Goal: Find specific page/section: Find specific page/section

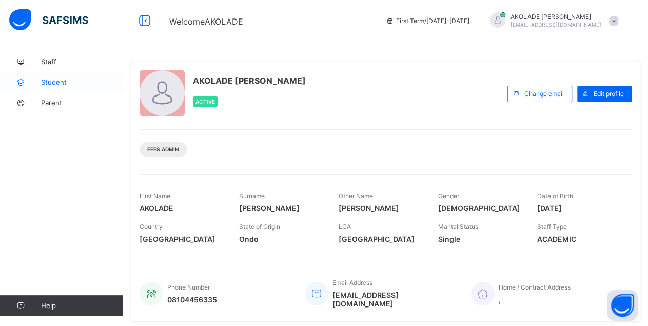
click at [46, 87] on link "Student" at bounding box center [61, 82] width 123 height 21
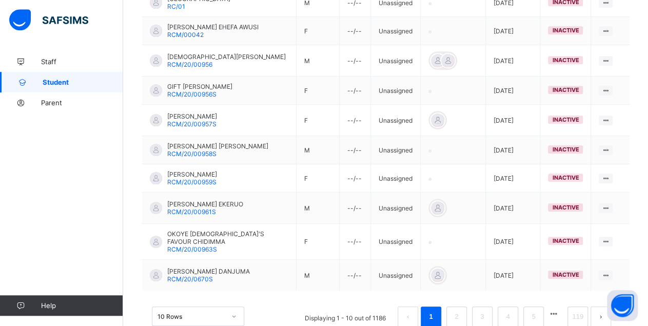
scroll to position [301, 0]
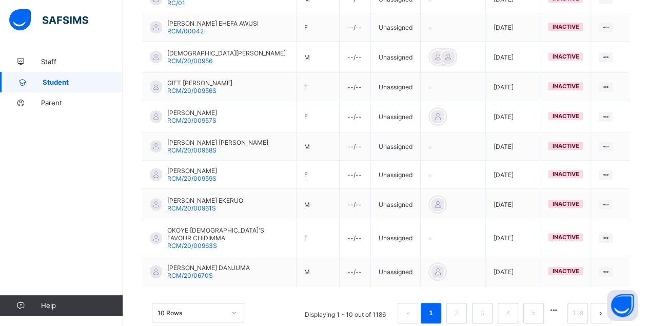
click at [181, 302] on div "10 Rows" at bounding box center [198, 311] width 92 height 19
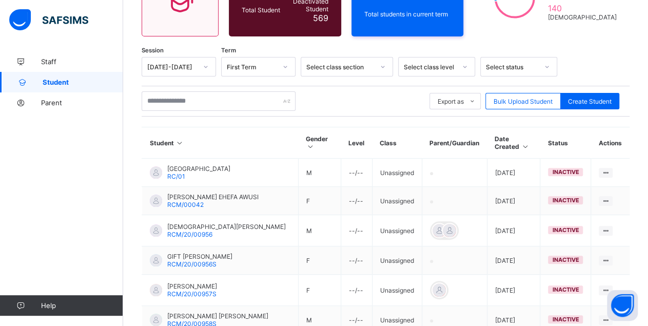
scroll to position [1514, 0]
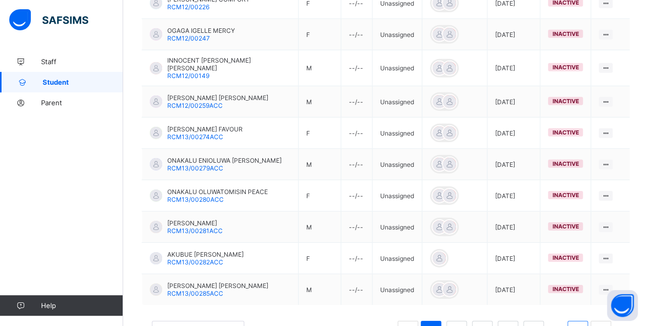
click at [584, 324] on link "24" at bounding box center [577, 330] width 13 height 13
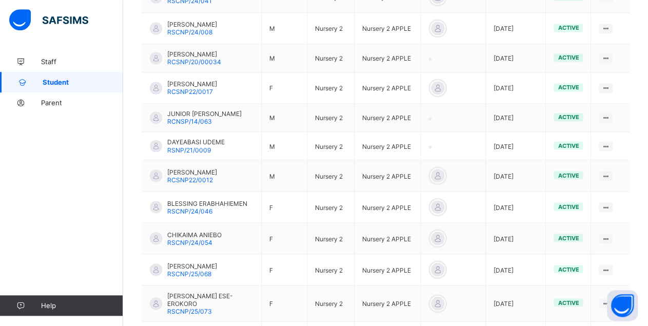
scroll to position [1097, 0]
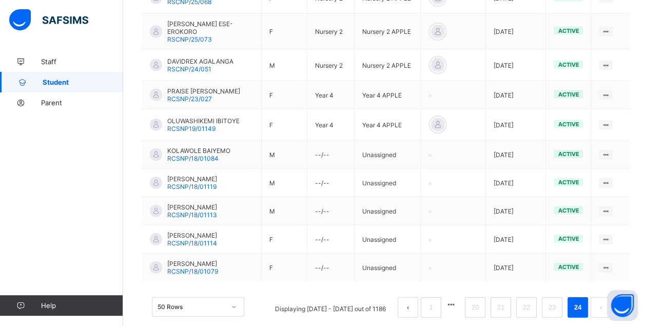
click at [457, 300] on button "button" at bounding box center [450, 304] width 13 height 9
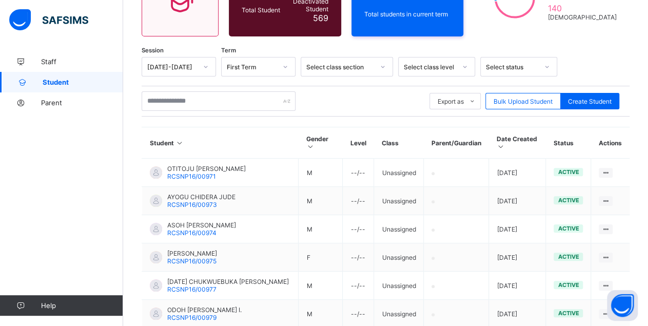
scroll to position [1393, 0]
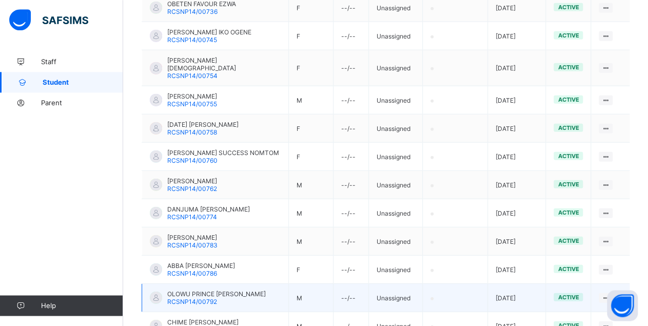
scroll to position [1408, 0]
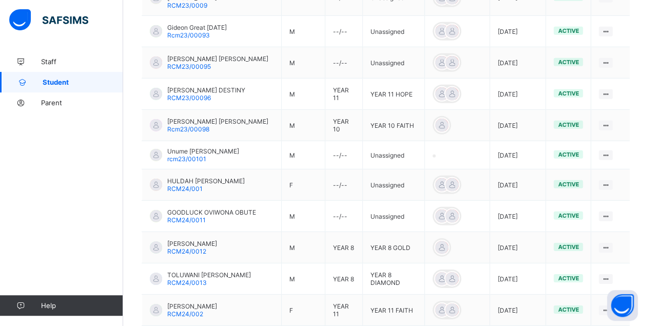
scroll to position [1461, 0]
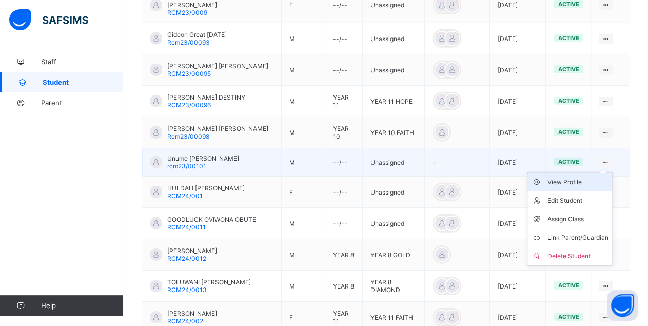
click at [579, 177] on div "View Profile" at bounding box center [577, 182] width 61 height 10
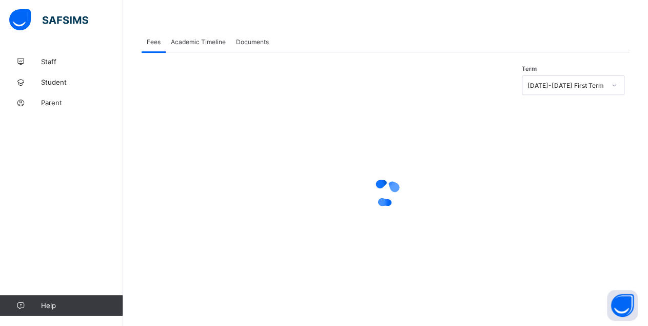
scroll to position [96, 0]
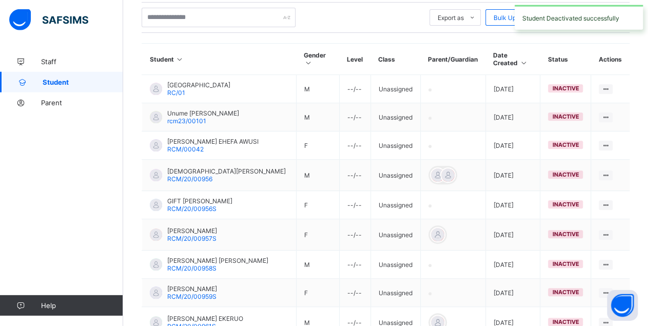
scroll to position [297, 0]
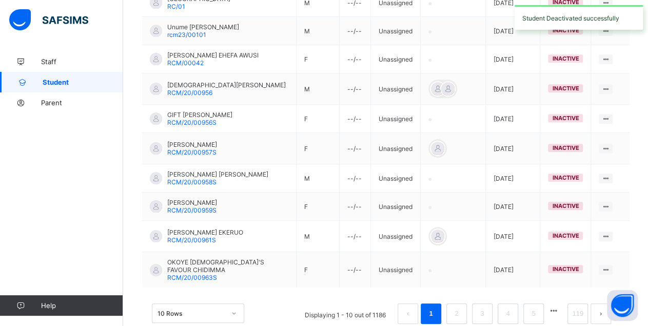
click at [193, 303] on div "10 Rows" at bounding box center [198, 312] width 92 height 19
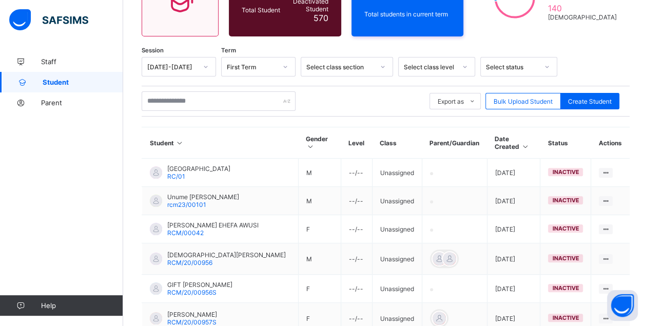
scroll to position [1510, 0]
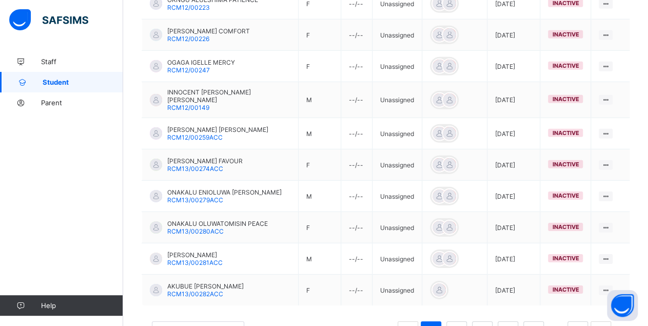
click at [560, 324] on button "button" at bounding box center [553, 328] width 13 height 9
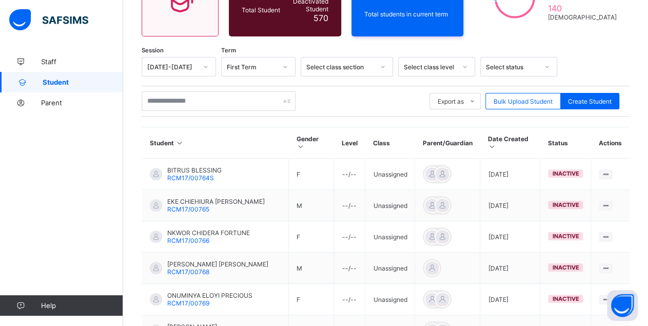
scroll to position [1574, 0]
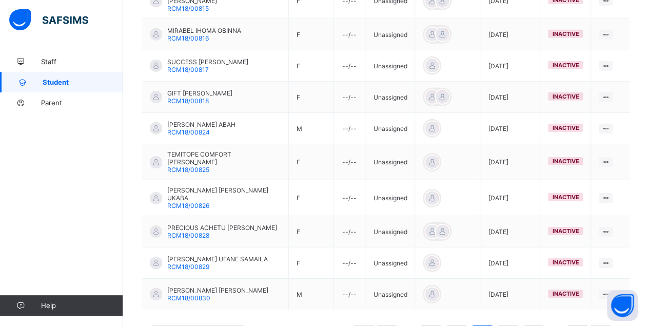
click at [560, 325] on button "button" at bounding box center [553, 332] width 13 height 9
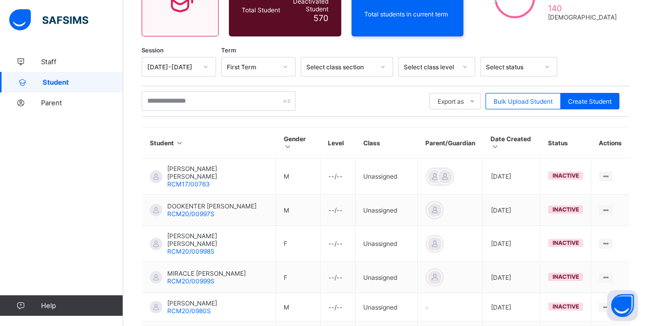
scroll to position [1560, 0]
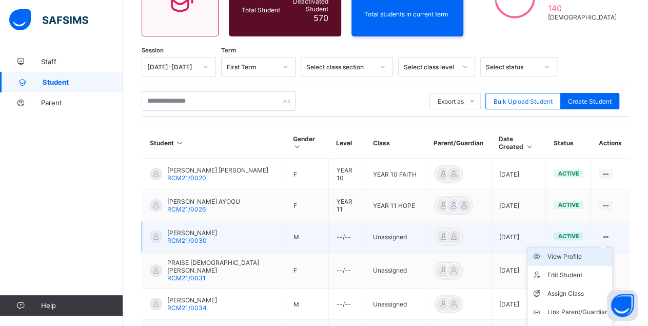
click at [573, 258] on div "View Profile" at bounding box center [577, 256] width 61 height 10
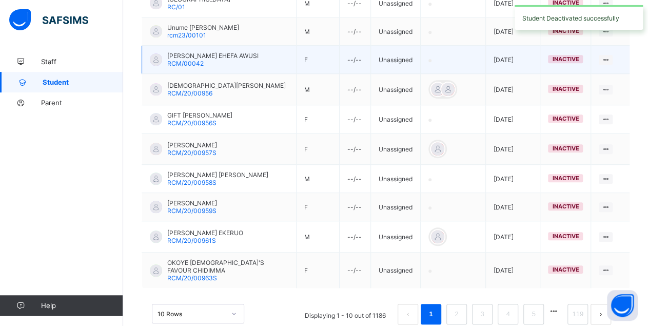
scroll to position [297, 0]
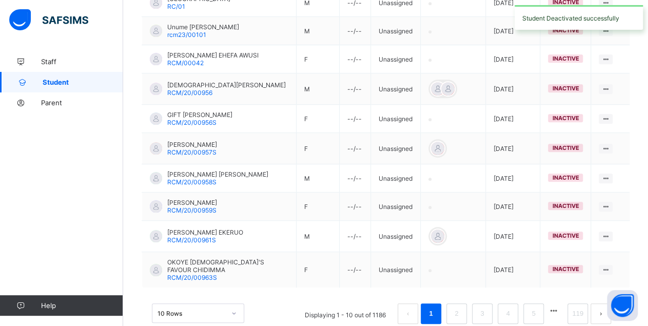
click at [228, 303] on div "10 Rows" at bounding box center [198, 312] width 92 height 19
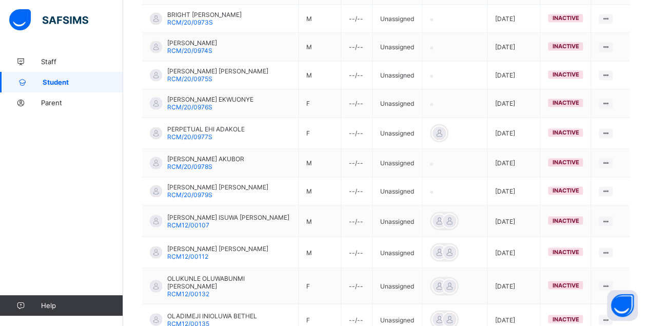
scroll to position [1510, 0]
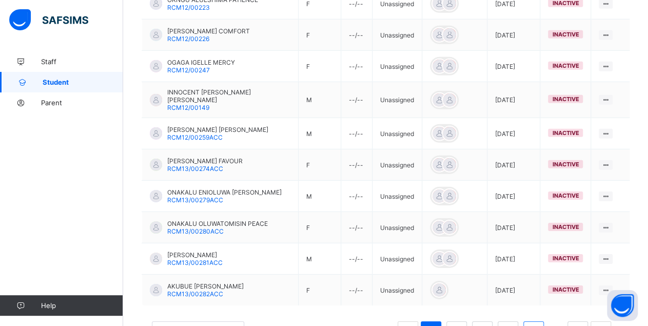
click at [538, 325] on link "5" at bounding box center [533, 331] width 10 height 13
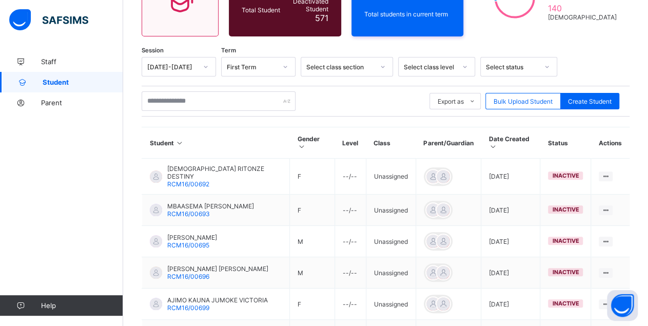
scroll to position [1581, 0]
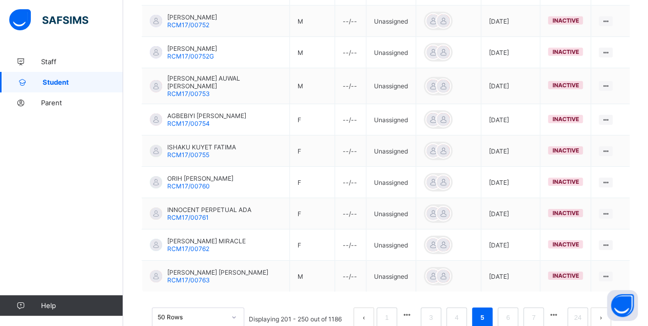
click at [558, 310] on button "button" at bounding box center [553, 314] width 13 height 9
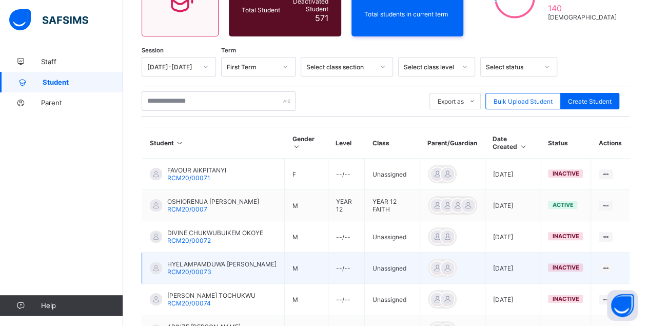
scroll to position [1579, 0]
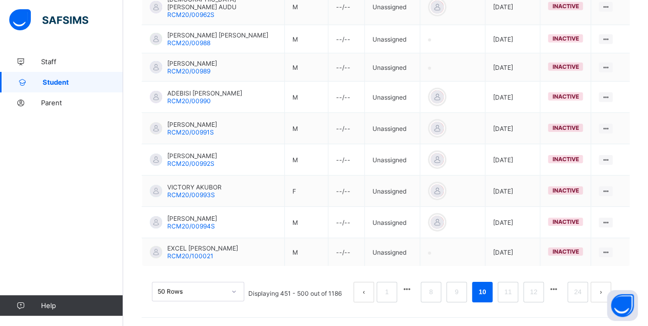
click at [560, 289] on button "button" at bounding box center [553, 289] width 13 height 9
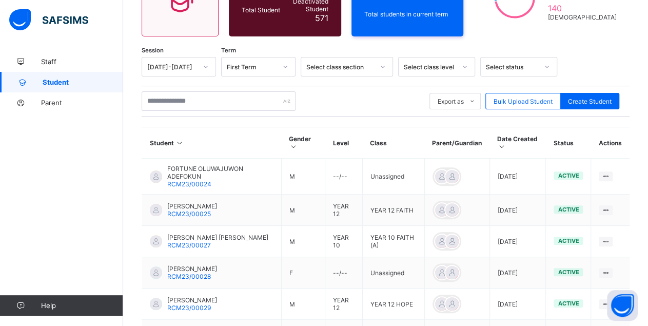
scroll to position [1569, 0]
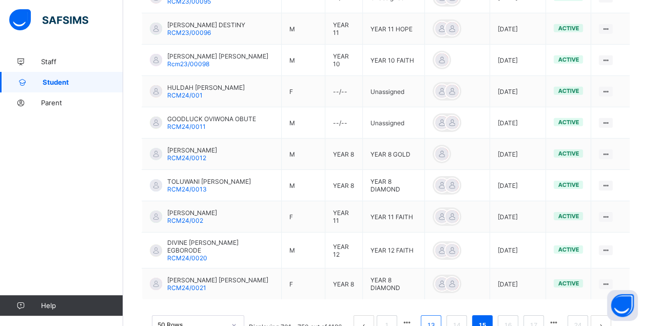
click at [437, 318] on link "13" at bounding box center [430, 324] width 13 height 13
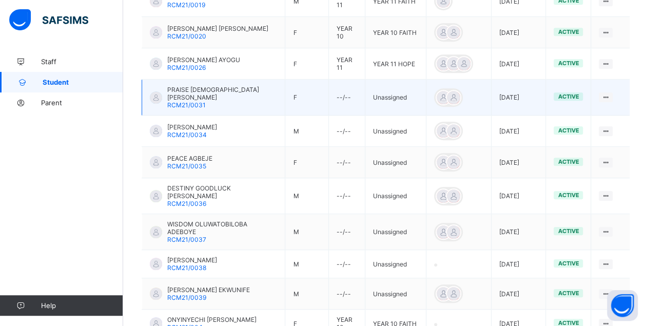
scroll to position [288, 0]
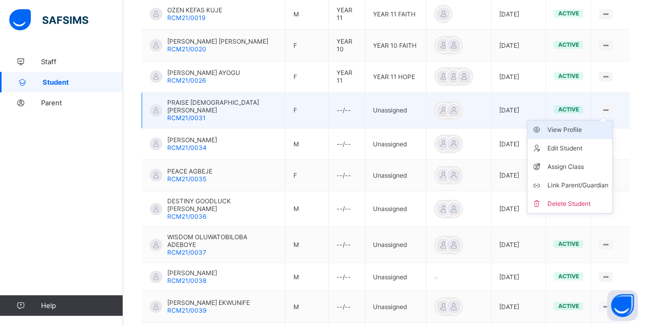
click at [580, 126] on div "View Profile" at bounding box center [577, 130] width 61 height 10
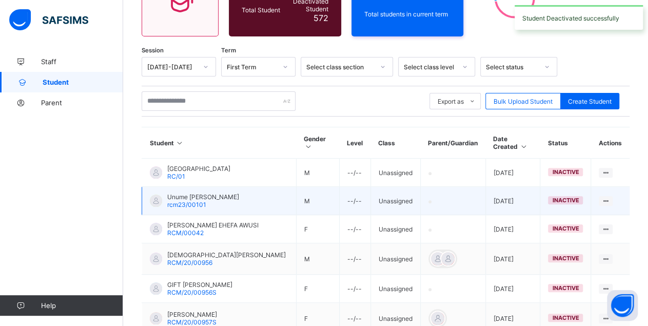
scroll to position [297, 0]
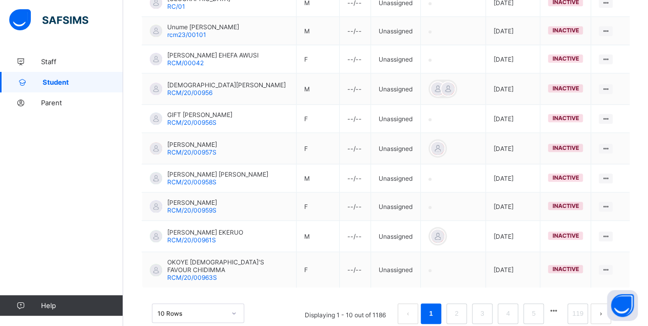
click at [560, 306] on button "button" at bounding box center [553, 310] width 13 height 9
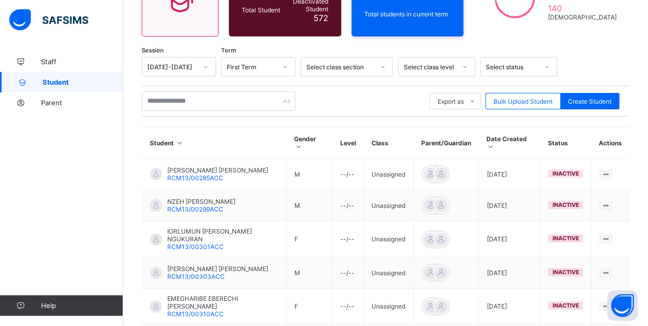
scroll to position [334, 0]
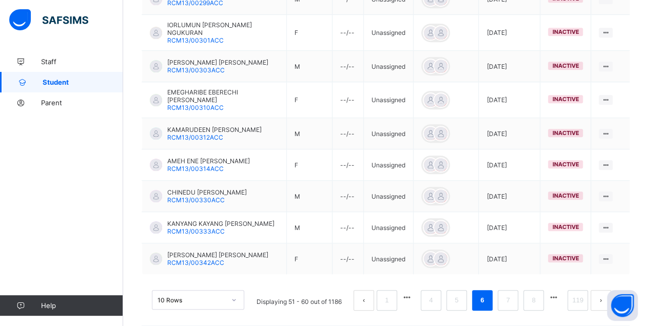
click at [558, 293] on button "button" at bounding box center [553, 297] width 13 height 9
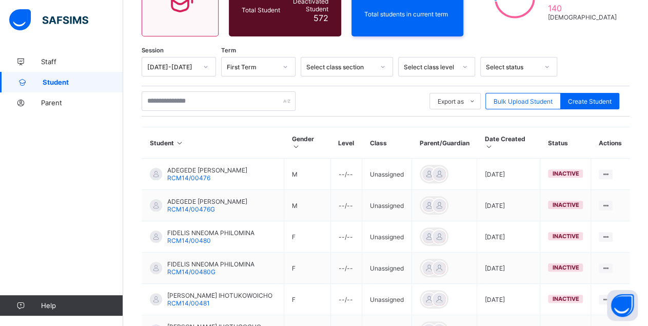
scroll to position [337, 0]
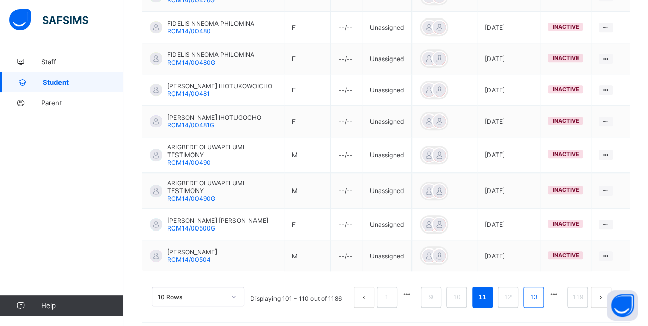
click at [540, 290] on link "13" at bounding box center [533, 296] width 13 height 13
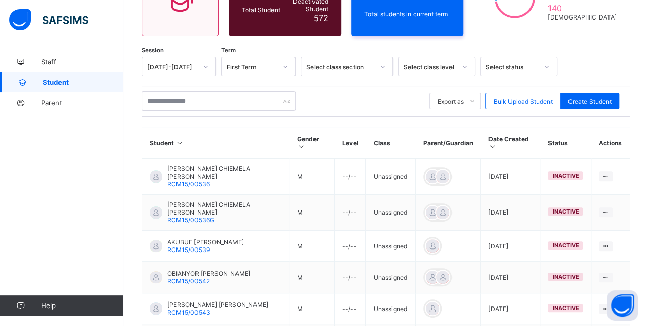
scroll to position [334, 0]
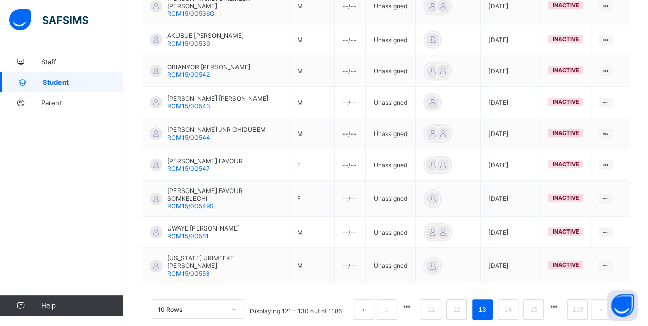
click at [224, 299] on div "10 Rows" at bounding box center [198, 308] width 92 height 19
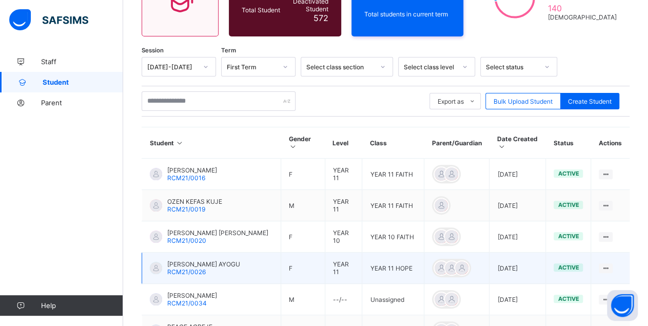
scroll to position [1583, 0]
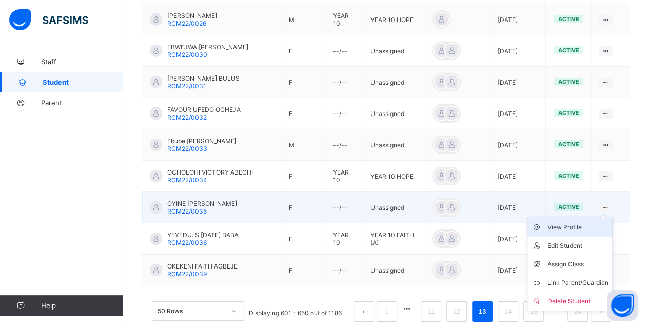
click at [578, 222] on div "View Profile" at bounding box center [577, 227] width 61 height 10
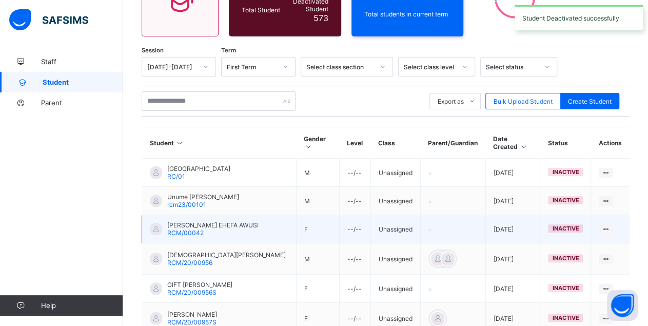
scroll to position [297, 0]
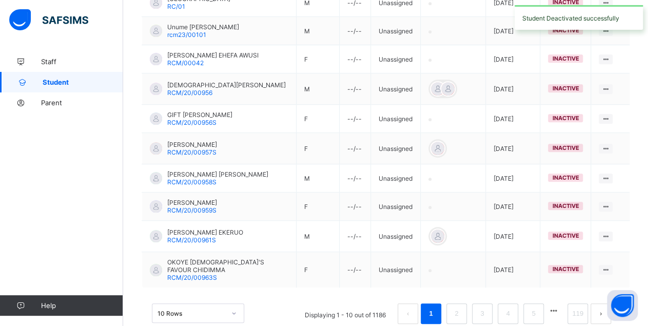
click at [209, 303] on div "10 Rows" at bounding box center [198, 312] width 92 height 19
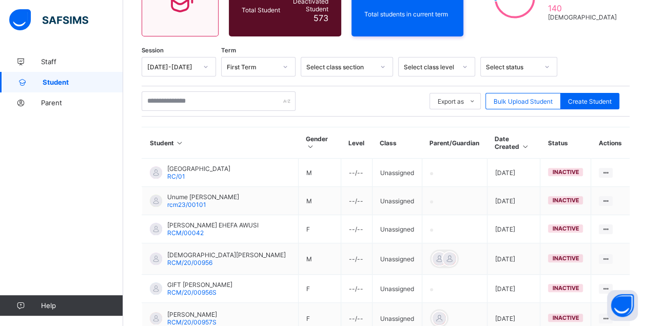
scroll to position [1510, 0]
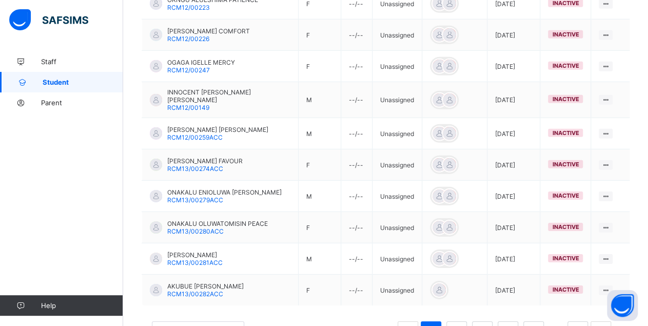
click at [560, 324] on button "button" at bounding box center [553, 328] width 13 height 9
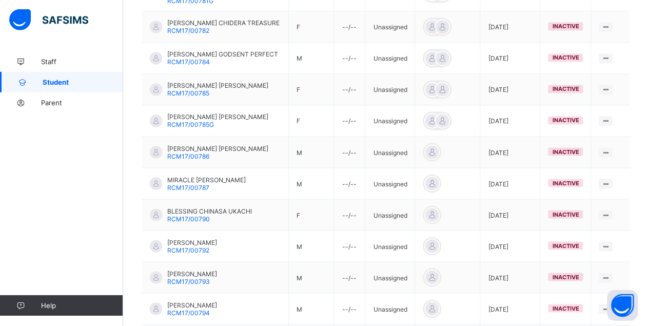
scroll to position [1574, 0]
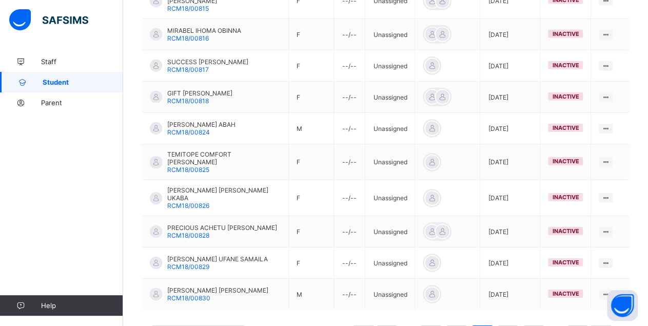
click at [560, 325] on button "button" at bounding box center [553, 332] width 13 height 9
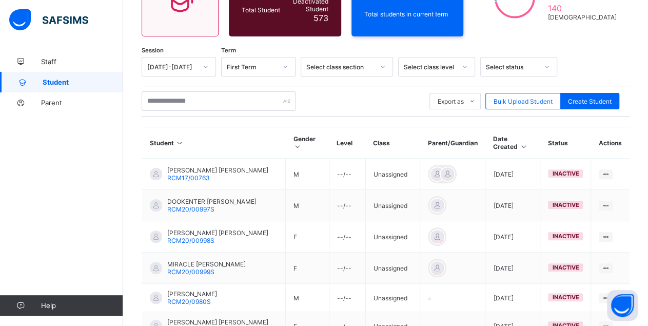
scroll to position [1554, 0]
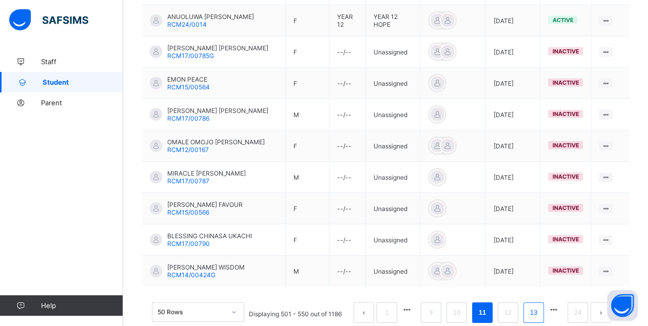
click at [539, 306] on link "13" at bounding box center [533, 312] width 13 height 13
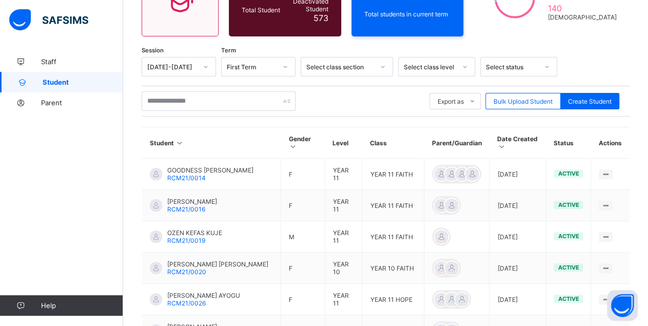
scroll to position [1589, 0]
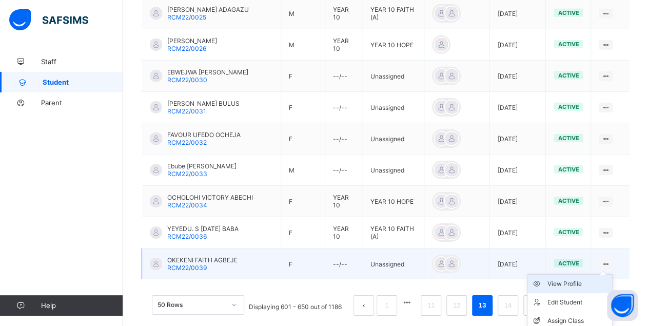
click at [580, 278] on div "View Profile" at bounding box center [577, 283] width 61 height 10
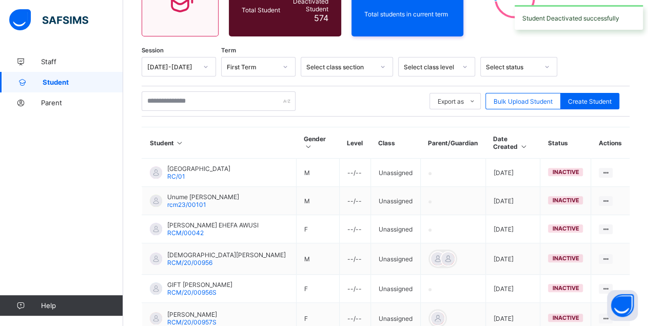
scroll to position [297, 0]
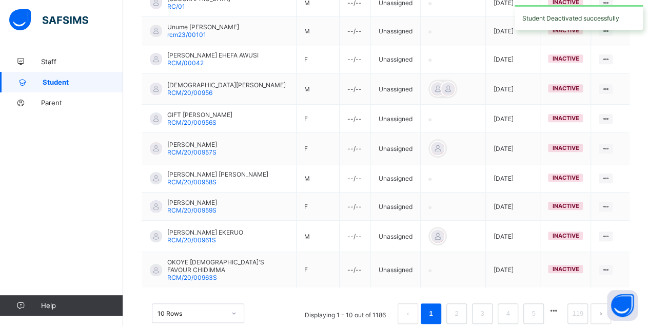
click at [197, 303] on div "10 Rows" at bounding box center [198, 312] width 92 height 19
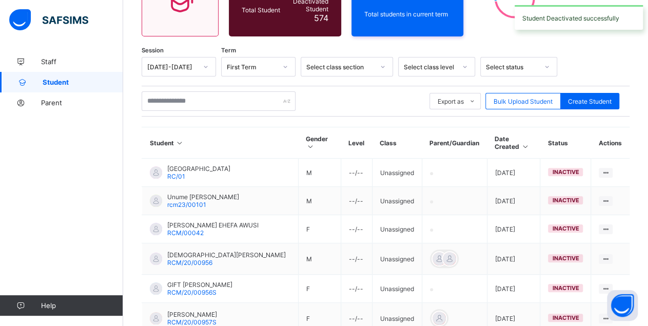
scroll to position [0, 0]
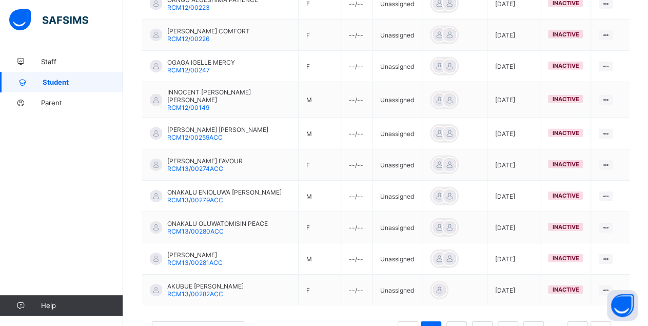
click at [560, 324] on button "button" at bounding box center [553, 328] width 13 height 9
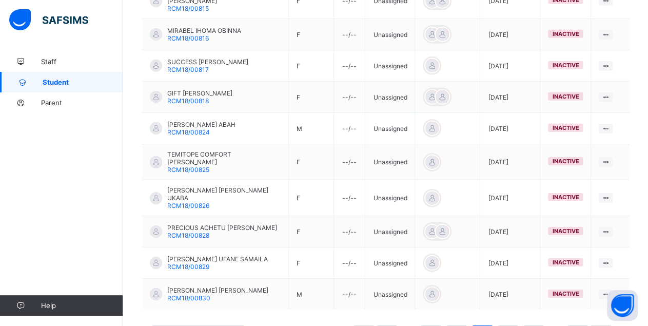
click at [560, 325] on button "button" at bounding box center [553, 332] width 13 height 9
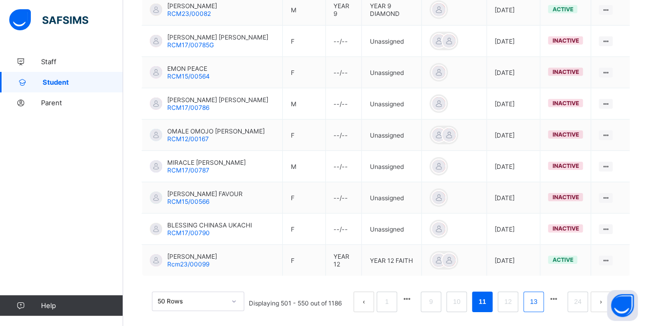
click at [540, 295] on link "13" at bounding box center [533, 301] width 13 height 13
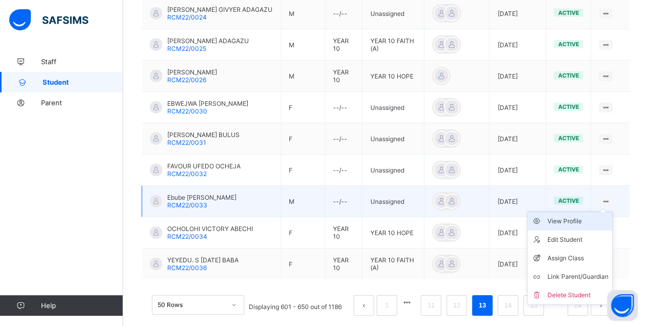
click at [580, 216] on div "View Profile" at bounding box center [577, 221] width 61 height 10
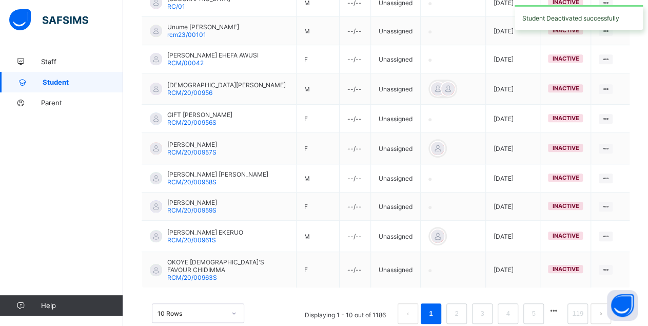
click at [560, 306] on button "button" at bounding box center [553, 310] width 13 height 9
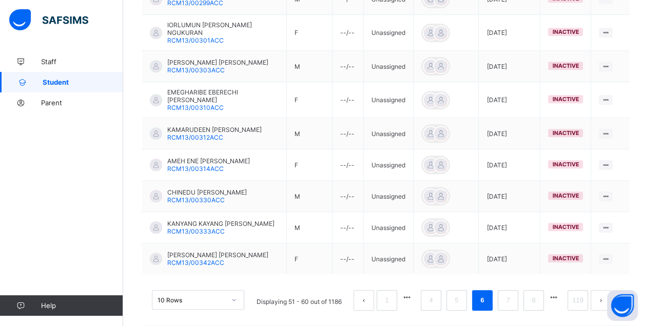
click at [555, 293] on button "button" at bounding box center [553, 297] width 13 height 9
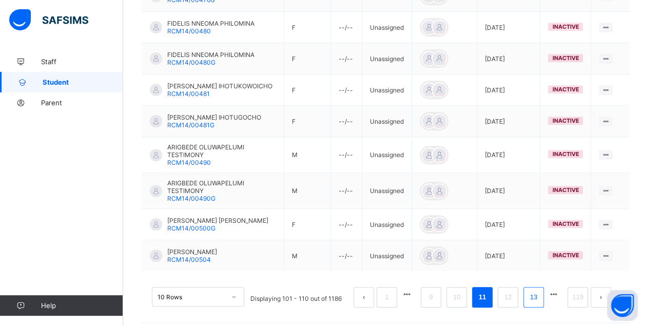
click at [540, 291] on link "13" at bounding box center [533, 296] width 13 height 13
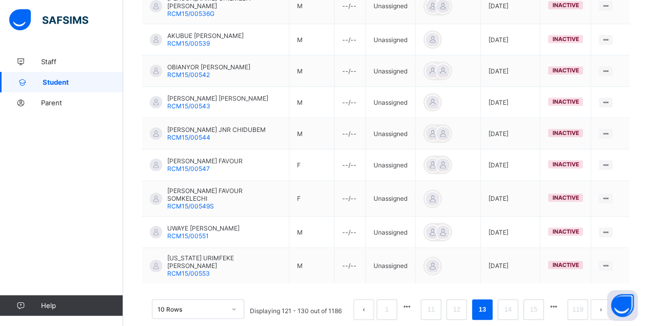
click at [207, 299] on div "10 Rows" at bounding box center [198, 308] width 92 height 19
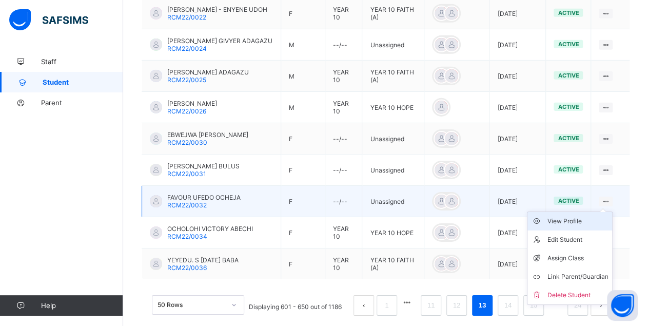
click at [582, 216] on div "View Profile" at bounding box center [577, 221] width 61 height 10
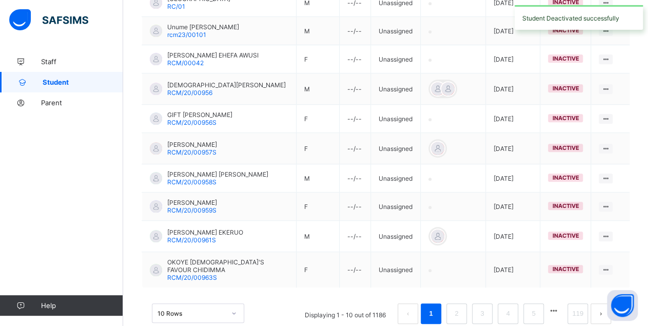
click at [560, 306] on button "button" at bounding box center [553, 310] width 13 height 9
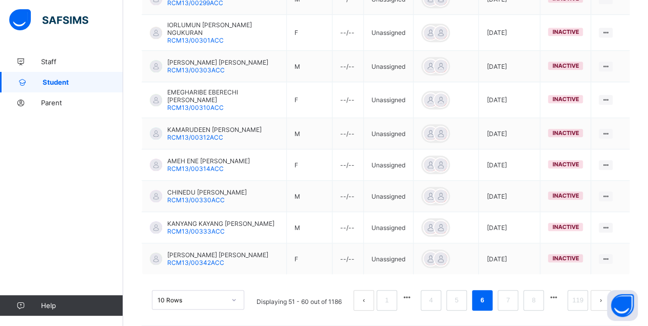
click at [560, 293] on button "button" at bounding box center [553, 297] width 13 height 9
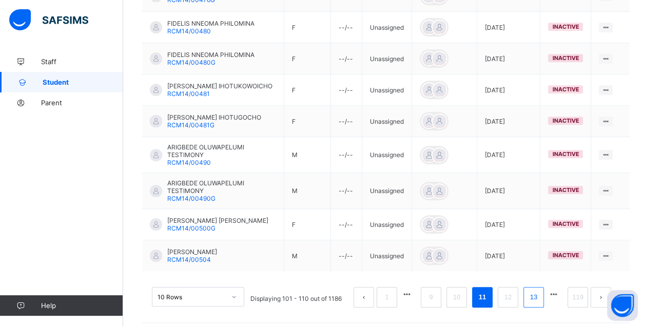
click at [540, 290] on link "13" at bounding box center [533, 296] width 13 height 13
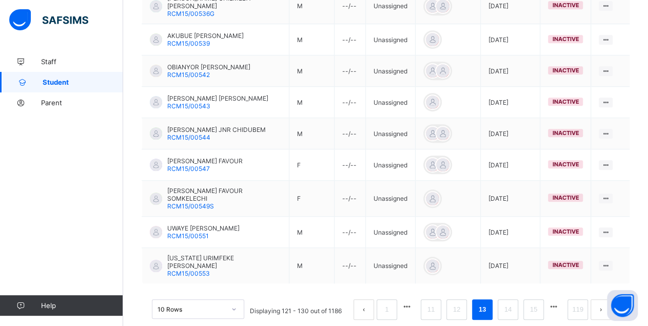
click at [219, 299] on div "10 Rows" at bounding box center [198, 308] width 92 height 19
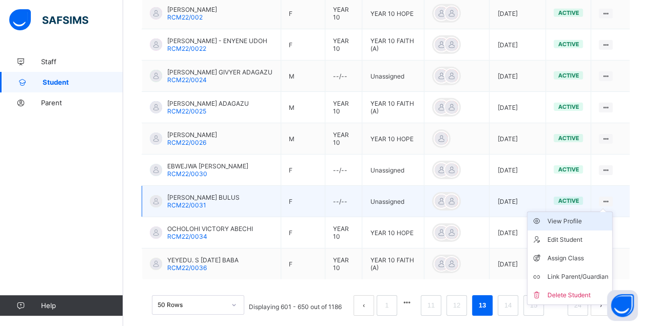
click at [584, 216] on div "View Profile" at bounding box center [577, 221] width 61 height 10
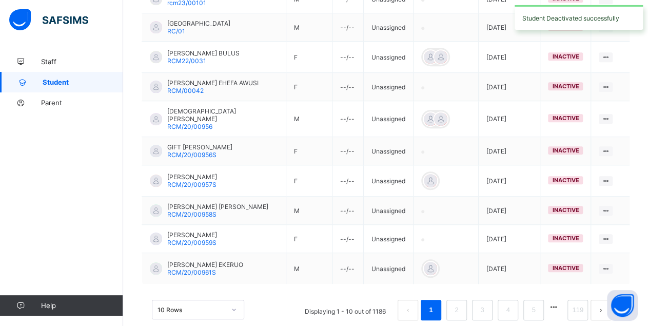
click at [560, 302] on button "button" at bounding box center [553, 306] width 13 height 9
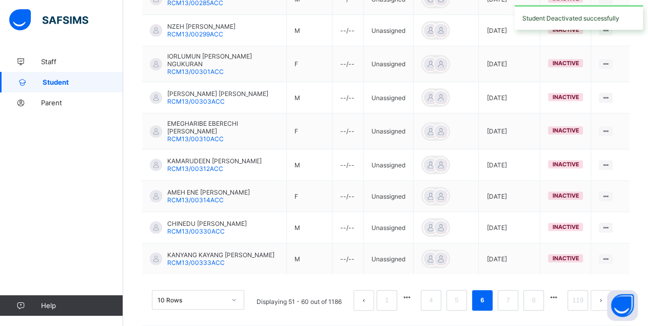
click at [560, 293] on button "button" at bounding box center [553, 297] width 13 height 9
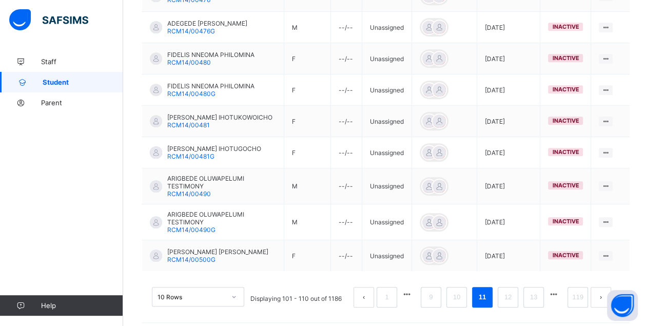
click at [224, 288] on div "10 Rows" at bounding box center [198, 296] width 92 height 19
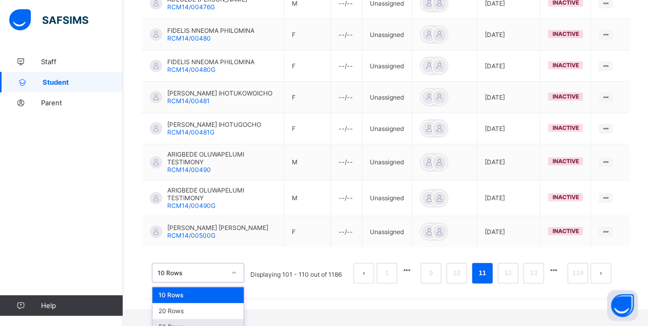
click at [197, 318] on div "50 Rows" at bounding box center [197, 326] width 91 height 16
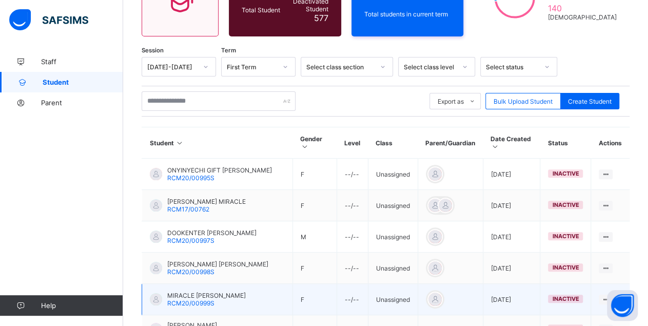
scroll to position [1544, 0]
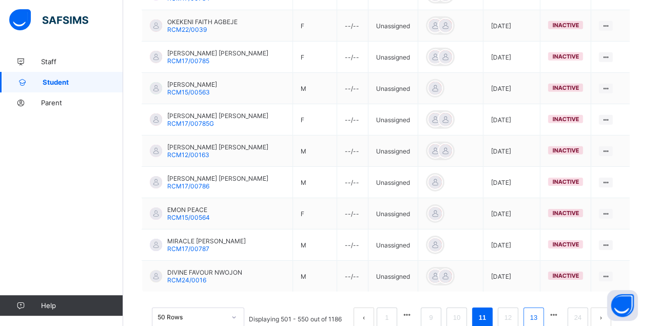
click at [540, 311] on link "13" at bounding box center [533, 317] width 13 height 13
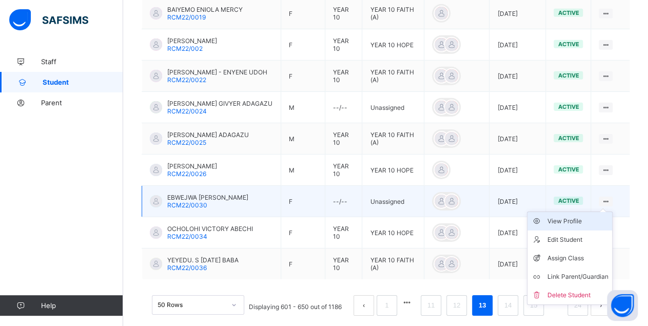
click at [579, 216] on div "View Profile" at bounding box center [577, 221] width 61 height 10
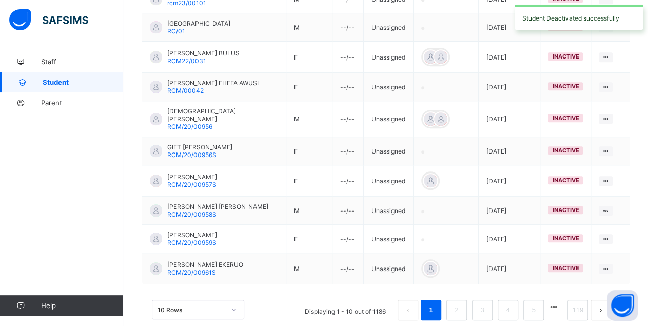
click at [186, 299] on div "10 Rows" at bounding box center [198, 308] width 92 height 19
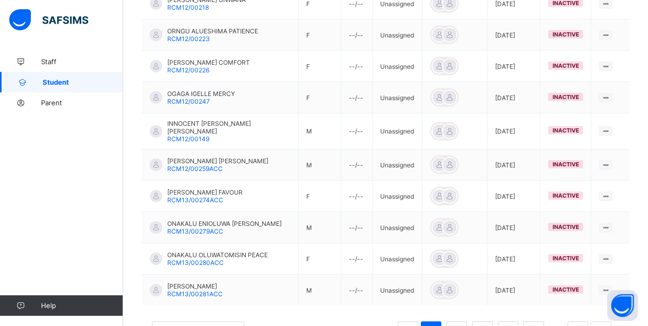
click at [560, 324] on button "button" at bounding box center [553, 328] width 13 height 9
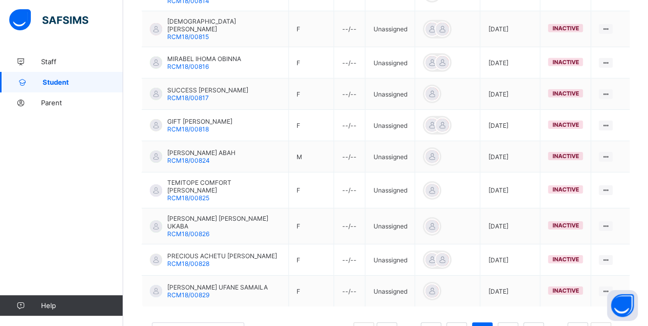
click at [560, 325] on button "button" at bounding box center [553, 329] width 13 height 9
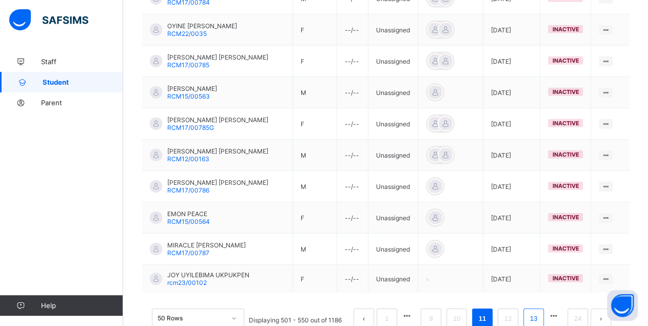
click at [540, 312] on link "13" at bounding box center [533, 318] width 13 height 13
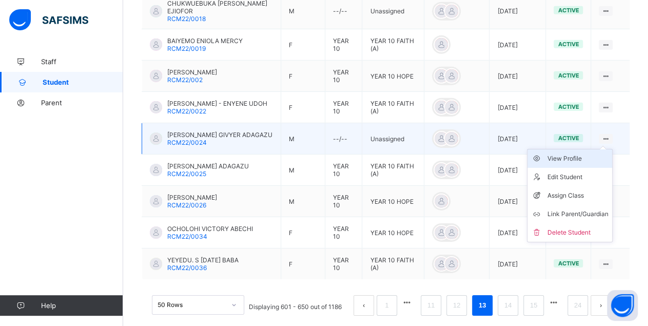
click at [580, 153] on div "View Profile" at bounding box center [577, 158] width 61 height 10
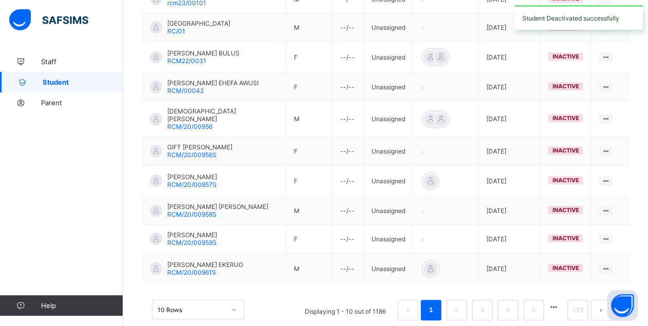
click at [209, 299] on div "10 Rows" at bounding box center [198, 308] width 92 height 19
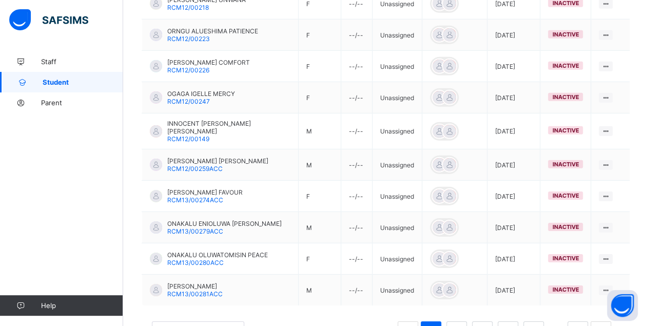
click at [558, 324] on button "button" at bounding box center [553, 328] width 13 height 9
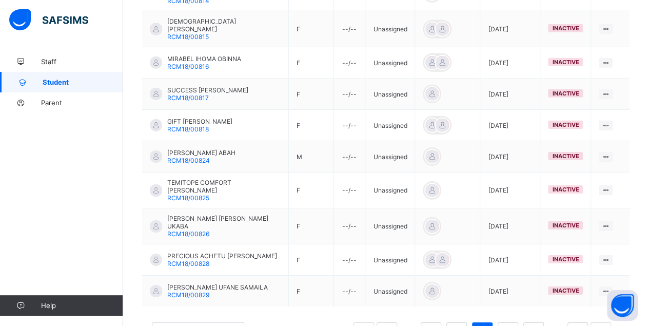
click at [558, 325] on button "button" at bounding box center [553, 329] width 13 height 9
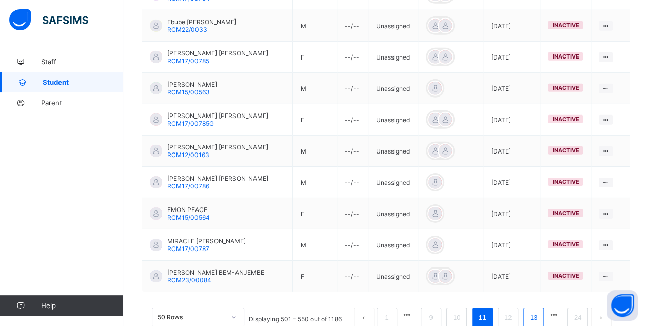
click at [540, 311] on link "13" at bounding box center [533, 317] width 13 height 13
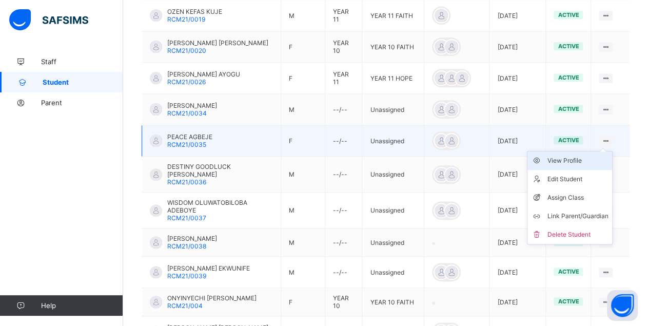
click at [586, 162] on div "View Profile" at bounding box center [577, 160] width 61 height 10
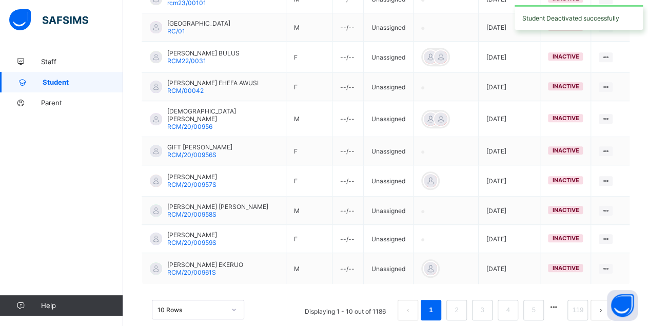
click at [198, 299] on div "10 Rows" at bounding box center [198, 308] width 92 height 19
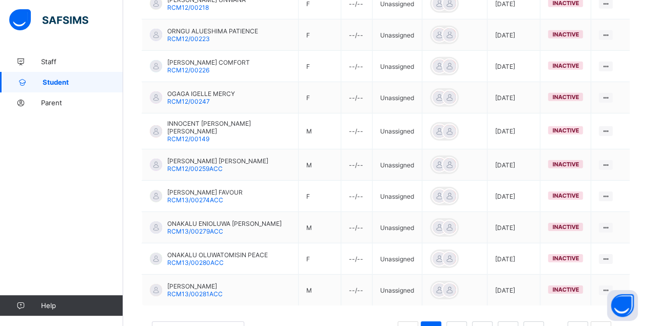
click at [560, 324] on button "button" at bounding box center [553, 328] width 13 height 9
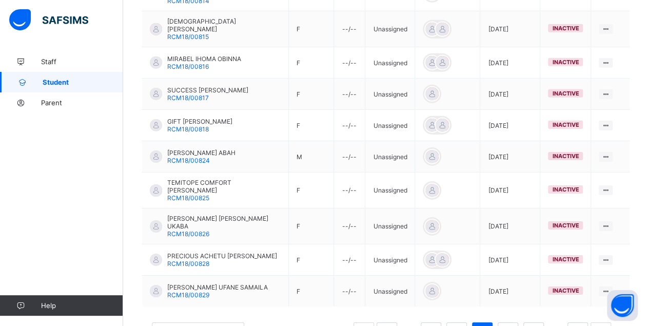
click at [560, 325] on button "button" at bounding box center [553, 329] width 13 height 9
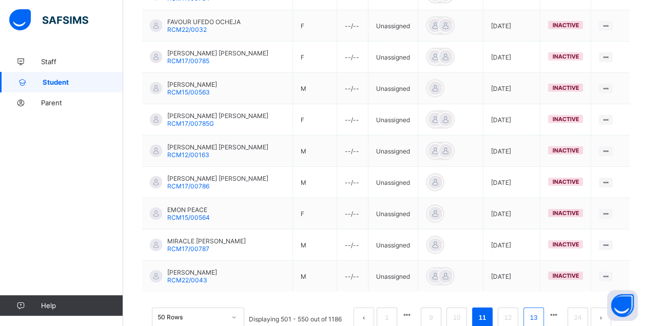
click at [540, 311] on link "13" at bounding box center [533, 317] width 13 height 13
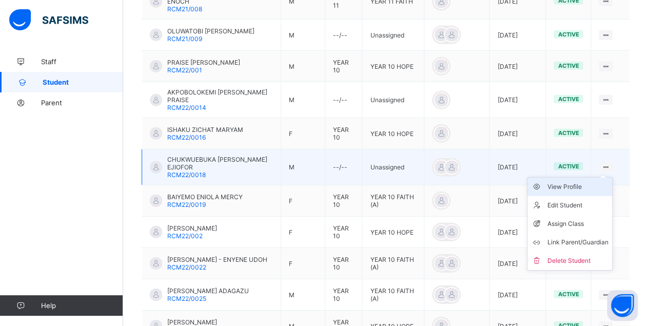
click at [591, 181] on div "View Profile" at bounding box center [577, 186] width 61 height 10
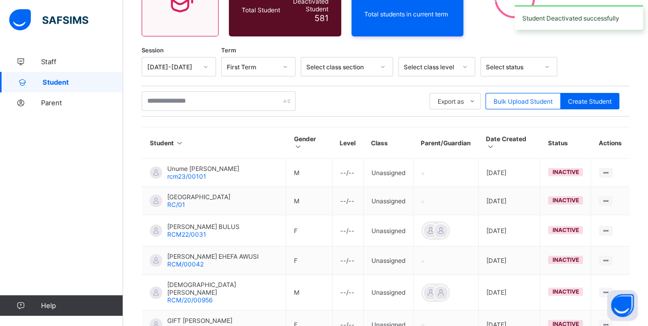
scroll to position [301, 0]
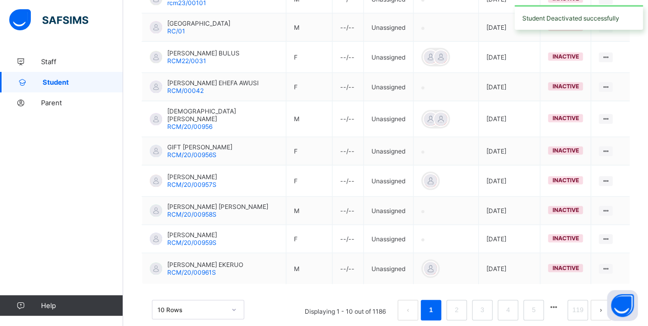
click at [220, 299] on div "10 Rows" at bounding box center [198, 308] width 92 height 19
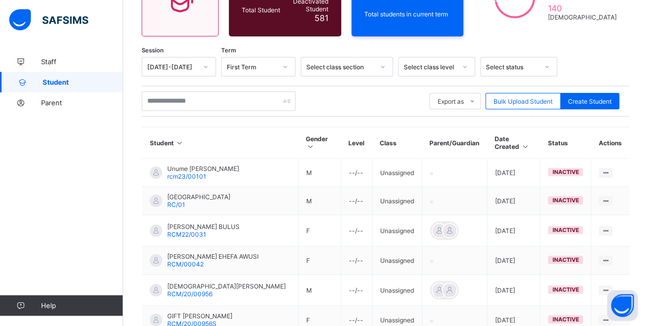
scroll to position [1510, 0]
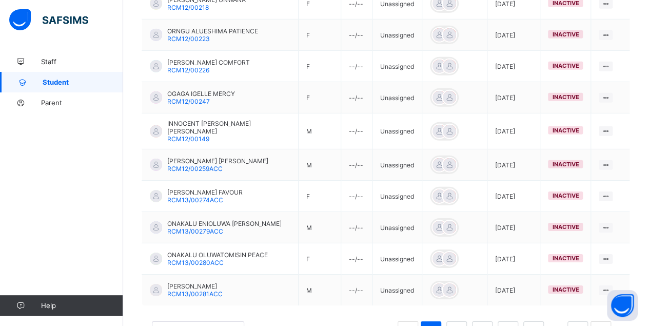
click at [560, 324] on button "button" at bounding box center [553, 328] width 13 height 9
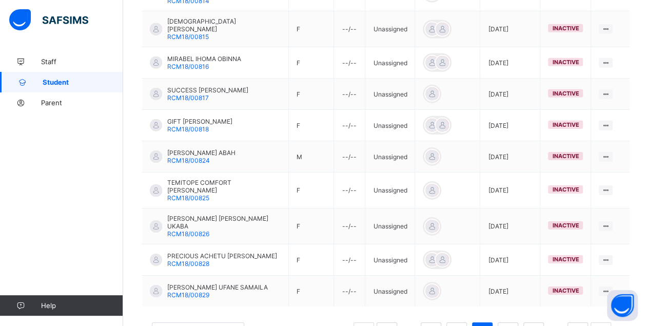
click at [560, 325] on button "button" at bounding box center [553, 329] width 13 height 9
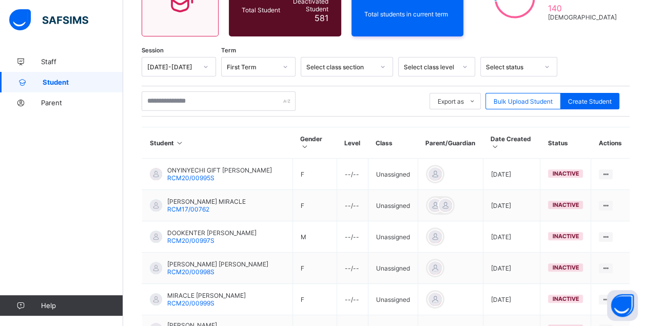
scroll to position [1544, 0]
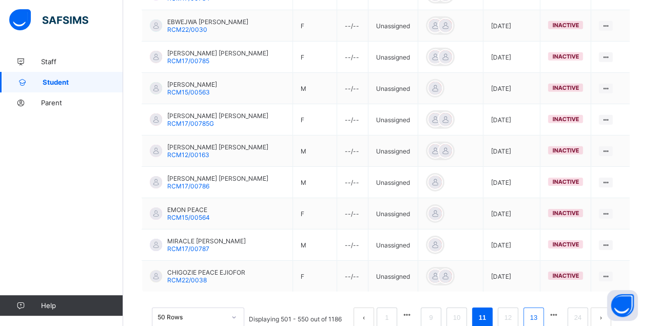
click at [540, 311] on link "13" at bounding box center [533, 317] width 13 height 13
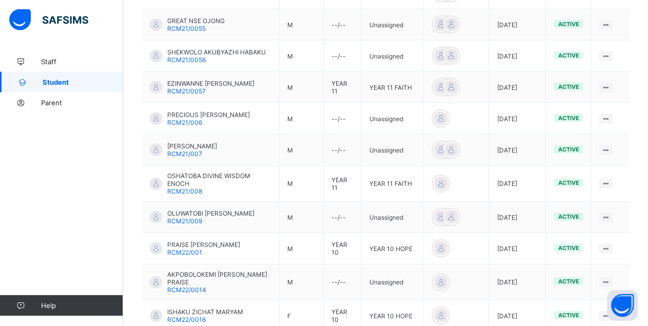
scroll to position [1124, 0]
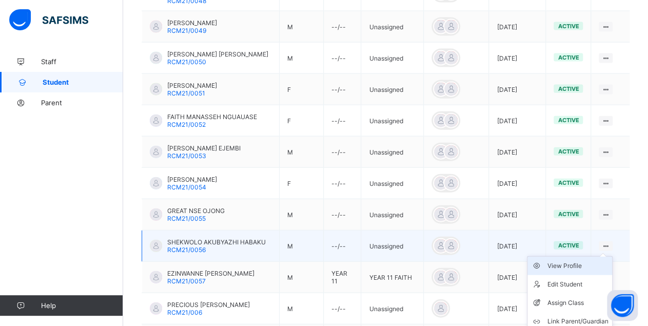
click at [593, 260] on div "View Profile" at bounding box center [577, 265] width 61 height 10
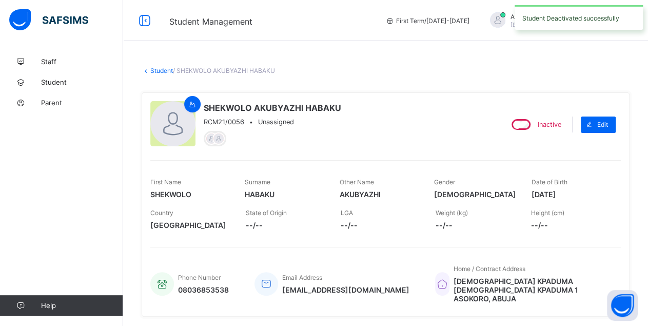
scroll to position [128, 0]
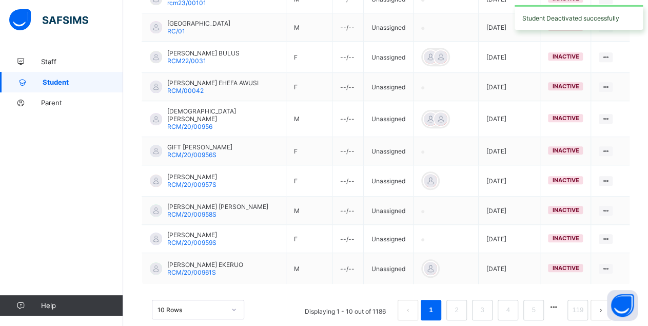
click at [235, 299] on div "10 Rows" at bounding box center [198, 308] width 92 height 19
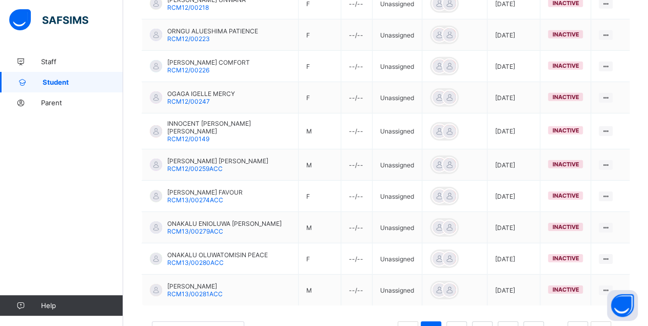
click at [560, 324] on button "button" at bounding box center [553, 328] width 13 height 9
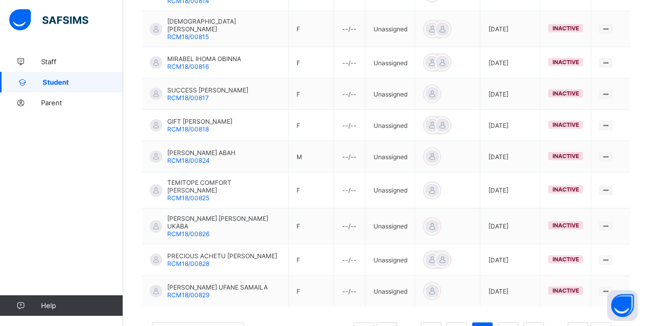
click at [560, 325] on button "button" at bounding box center [553, 329] width 13 height 9
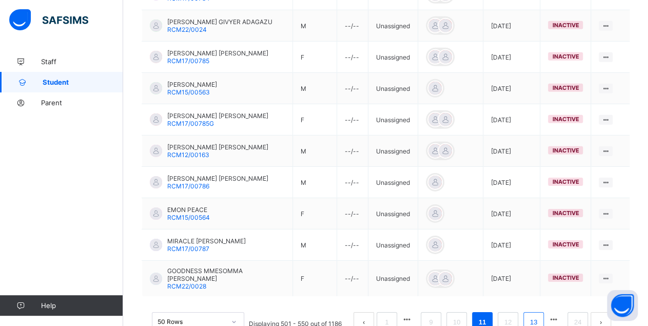
click at [540, 315] on link "13" at bounding box center [533, 321] width 13 height 13
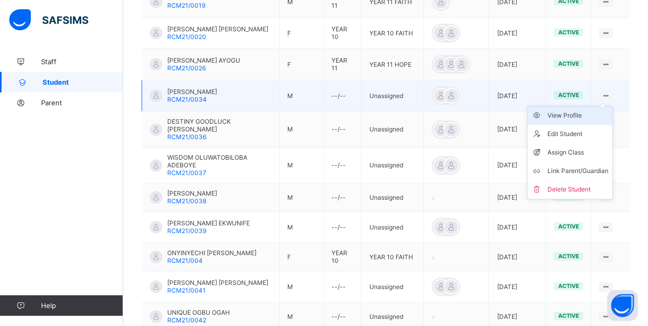
click at [579, 118] on div "View Profile" at bounding box center [577, 115] width 61 height 10
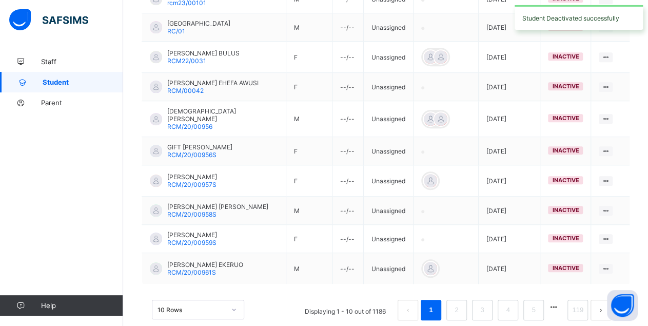
click at [217, 299] on div "10 Rows" at bounding box center [198, 308] width 92 height 19
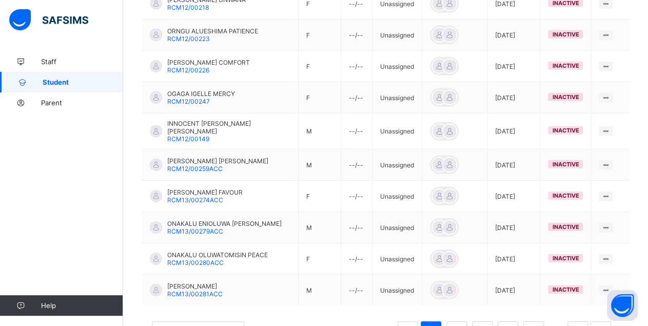
click at [560, 324] on button "button" at bounding box center [553, 328] width 13 height 9
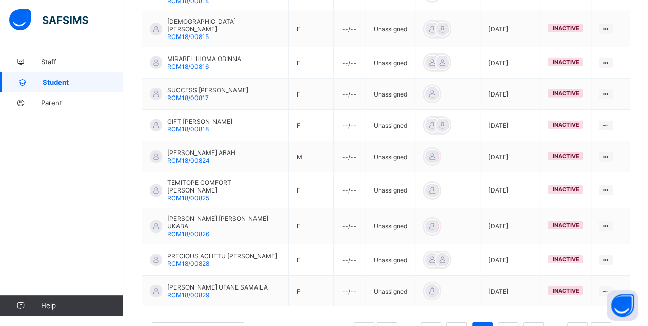
click at [560, 325] on button "button" at bounding box center [553, 329] width 13 height 9
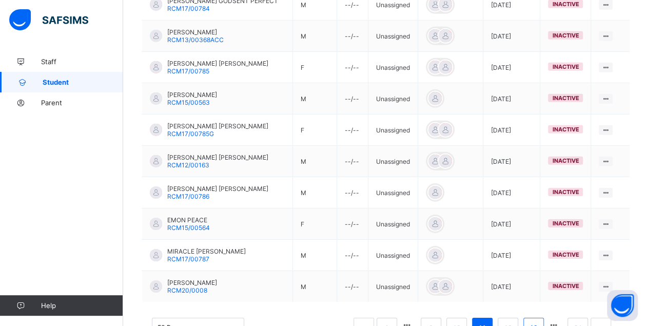
click at [540, 321] on link "13" at bounding box center [533, 327] width 13 height 13
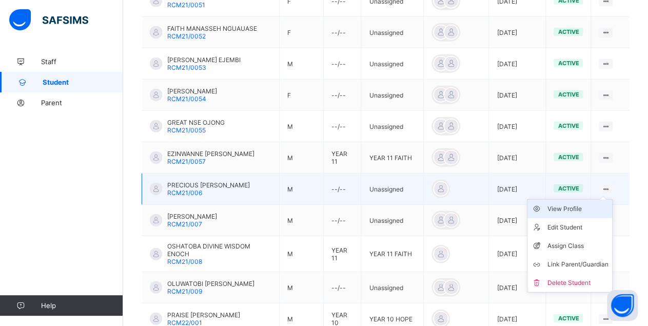
click at [574, 204] on div "View Profile" at bounding box center [577, 209] width 61 height 10
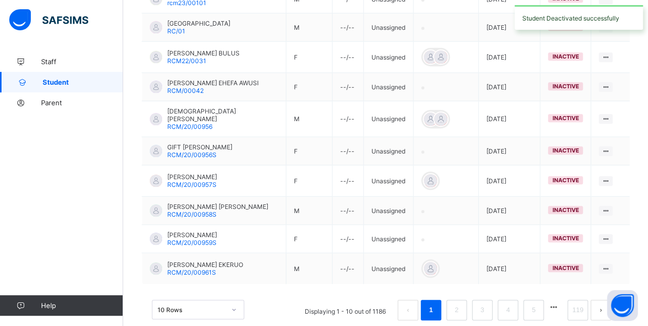
click at [558, 302] on button "button" at bounding box center [553, 306] width 13 height 9
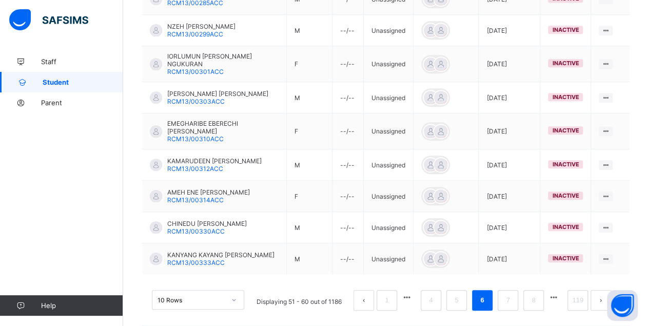
click at [558, 293] on button "button" at bounding box center [553, 297] width 13 height 9
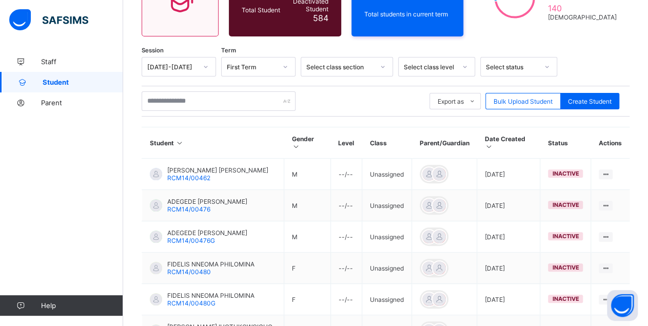
scroll to position [337, 0]
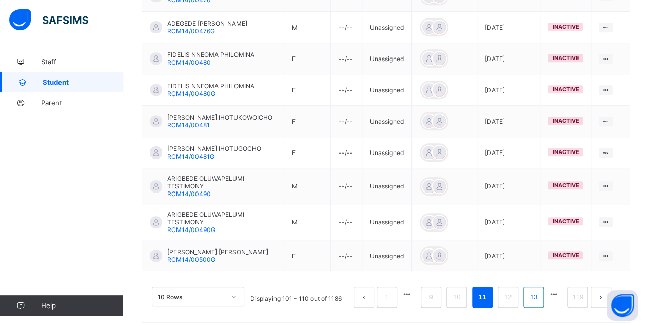
click at [539, 290] on link "13" at bounding box center [533, 296] width 13 height 13
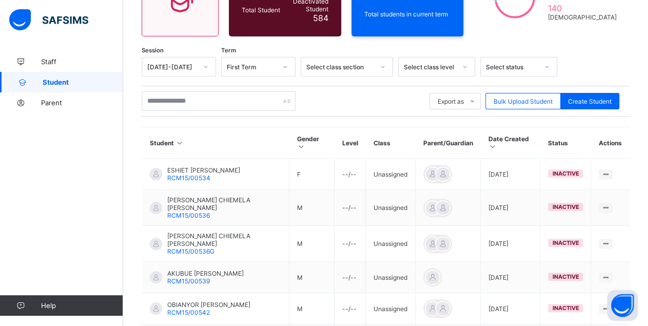
scroll to position [334, 0]
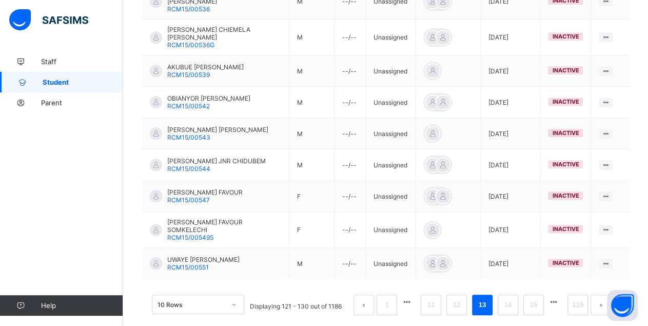
click at [196, 294] on div "10 Rows" at bounding box center [198, 303] width 92 height 19
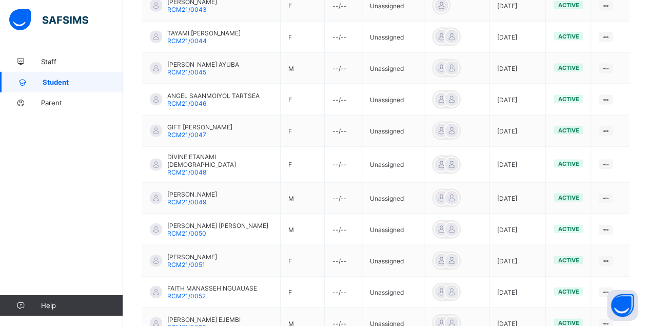
scroll to position [1088, 0]
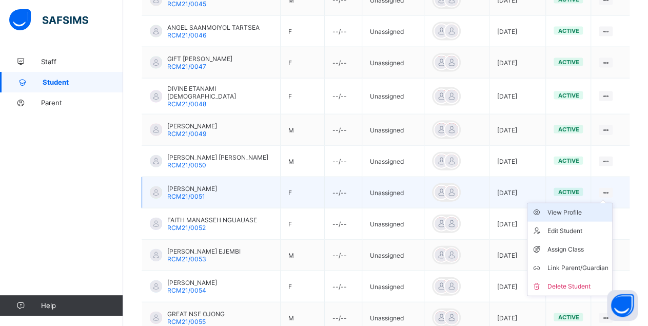
click at [578, 208] on li "View Profile" at bounding box center [569, 212] width 85 height 18
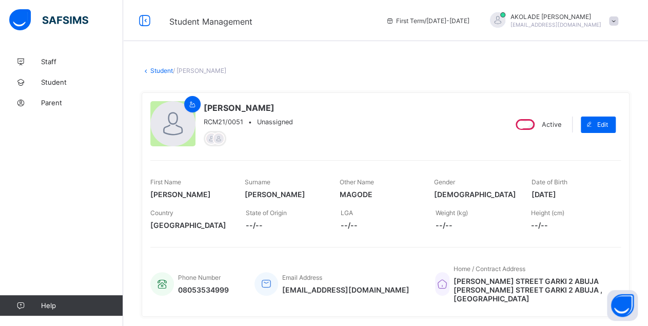
click at [543, 125] on div "Active" at bounding box center [537, 124] width 53 height 16
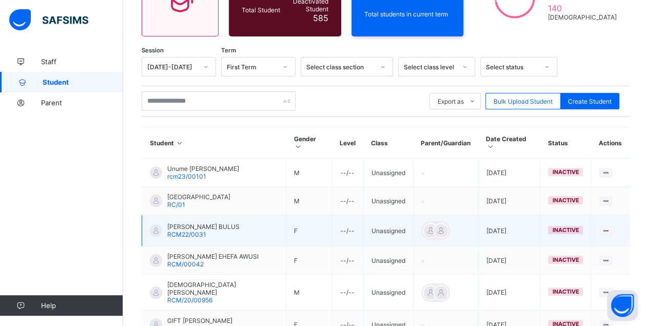
scroll to position [301, 0]
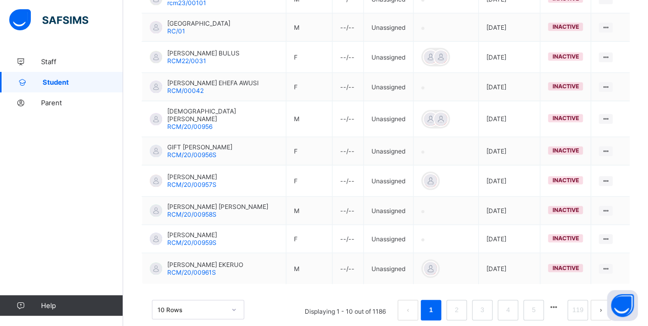
click at [220, 299] on div "10 Rows" at bounding box center [198, 308] width 92 height 19
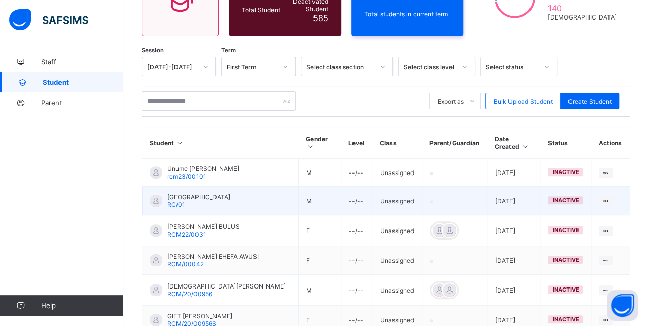
scroll to position [1510, 0]
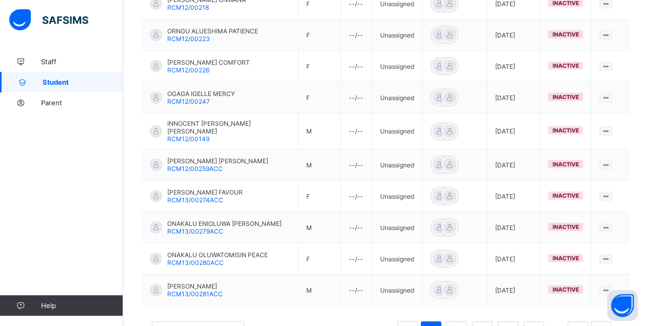
click at [560, 324] on button "button" at bounding box center [553, 328] width 13 height 9
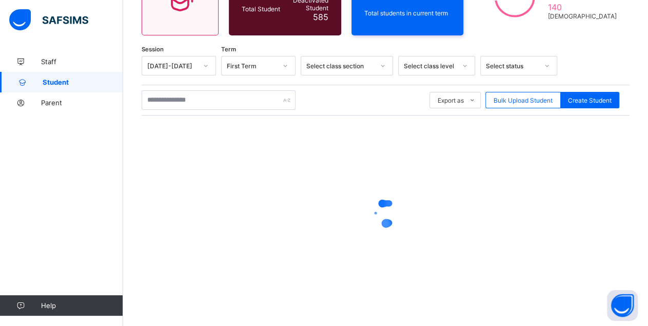
scroll to position [128, 0]
